Goal: Navigation & Orientation: Find specific page/section

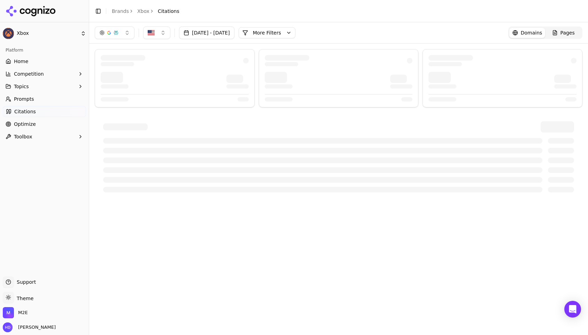
click at [14, 11] on icon at bounding box center [31, 11] width 50 height 10
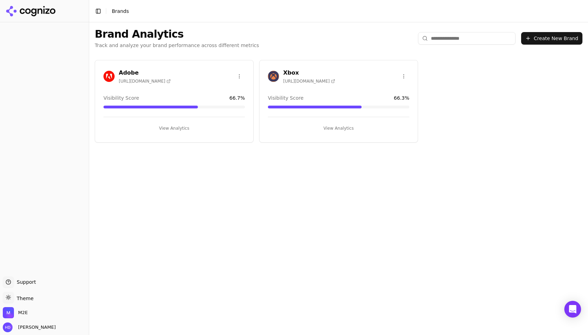
click at [132, 58] on div "Adobe [URL][DOMAIN_NAME] Visibility Score 66.7 % View Analytics Xbox [URL][DOMA…" at bounding box center [338, 101] width 499 height 94
click at [136, 67] on div "Adobe [URL][DOMAIN_NAME] Visibility Score 66.7 % View Analytics" at bounding box center [174, 101] width 159 height 83
click at [133, 72] on h3 "Adobe" at bounding box center [145, 73] width 52 height 8
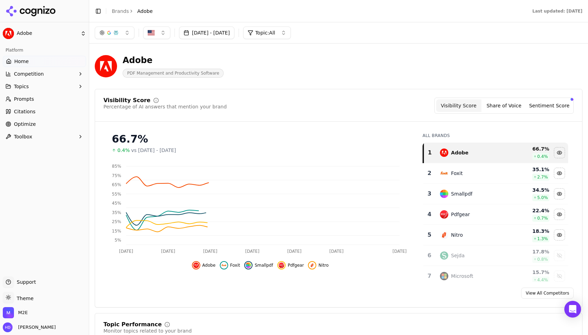
click at [234, 74] on div "Adobe PDF Management and Productivity Software" at bounding box center [251, 66] width 312 height 23
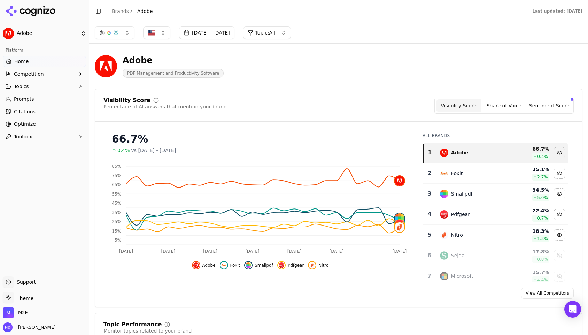
click at [29, 100] on span "Prompts" at bounding box center [24, 98] width 20 height 7
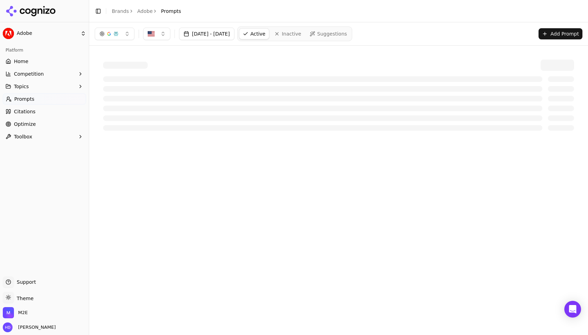
click at [31, 112] on html "Adobe Platform Home Competition Topics Prompts Citations Optimize Toolbox Suppo…" at bounding box center [294, 167] width 588 height 335
click at [31, 112] on span "Citations" at bounding box center [25, 111] width 22 height 7
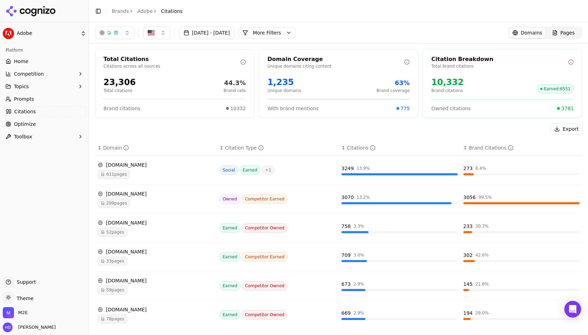
click at [265, 8] on header "Toggle Sidebar Brands Adobe Citations" at bounding box center [338, 11] width 499 height 22
